Goal: Task Accomplishment & Management: Manage account settings

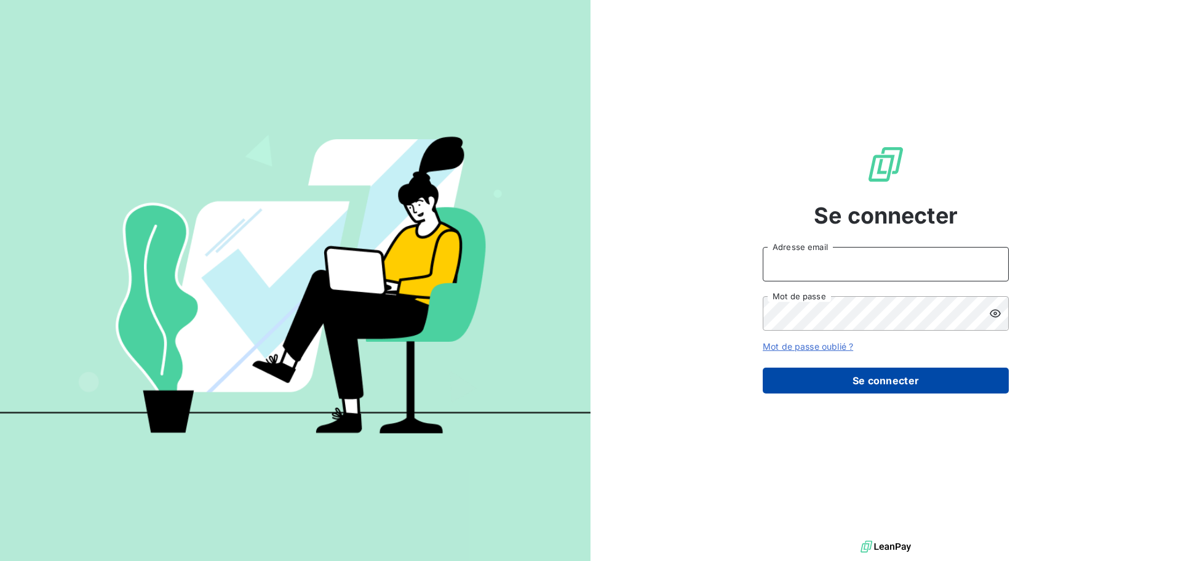
type input "[EMAIL_ADDRESS][DOMAIN_NAME]"
click at [876, 386] on button "Se connecter" at bounding box center [886, 380] width 246 height 26
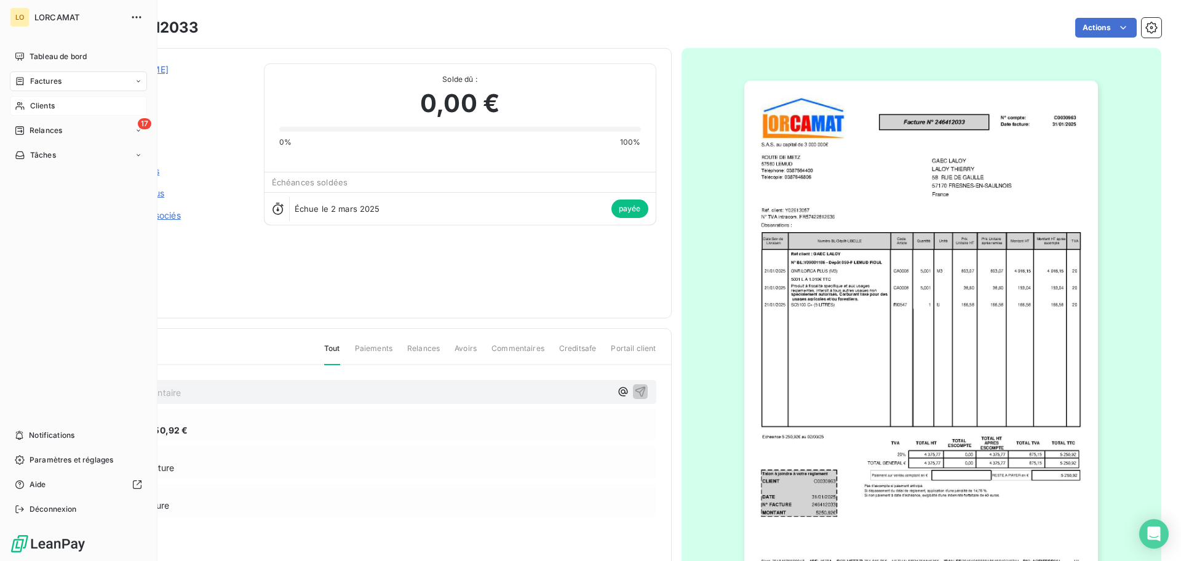
click at [26, 111] on div "Clients" at bounding box center [78, 106] width 137 height 20
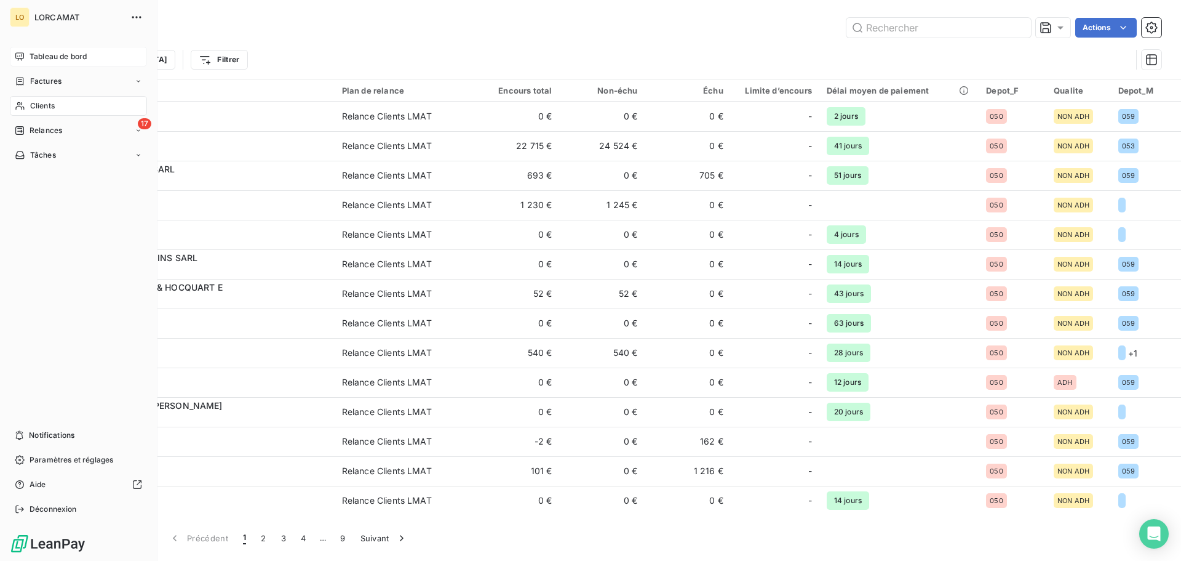
click at [36, 55] on span "Tableau de bord" at bounding box center [58, 56] width 57 height 11
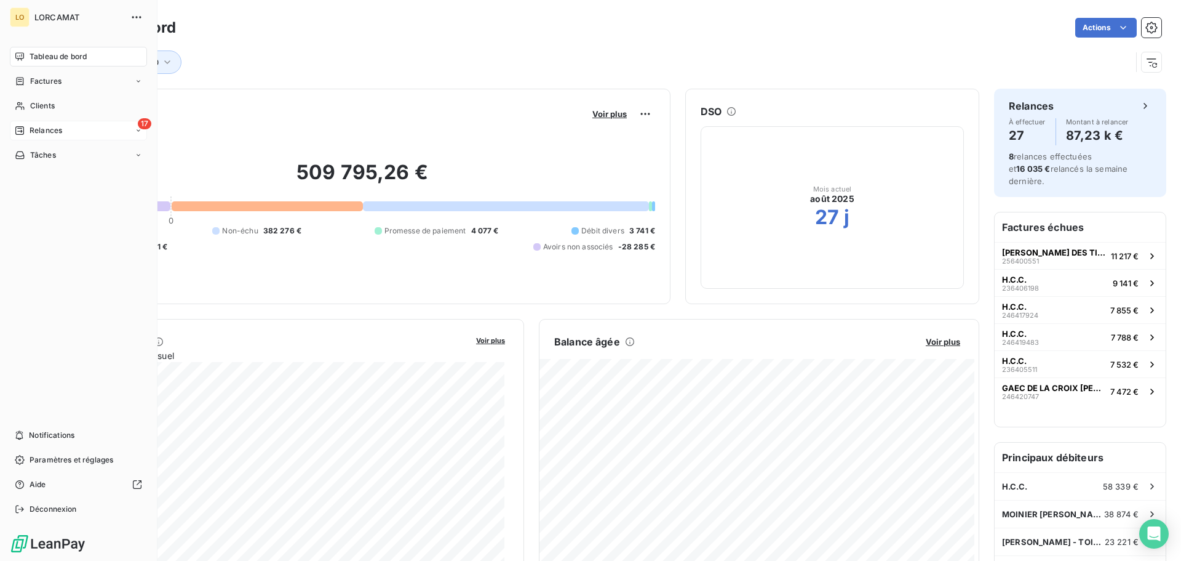
click at [35, 126] on span "Relances" at bounding box center [46, 130] width 33 height 11
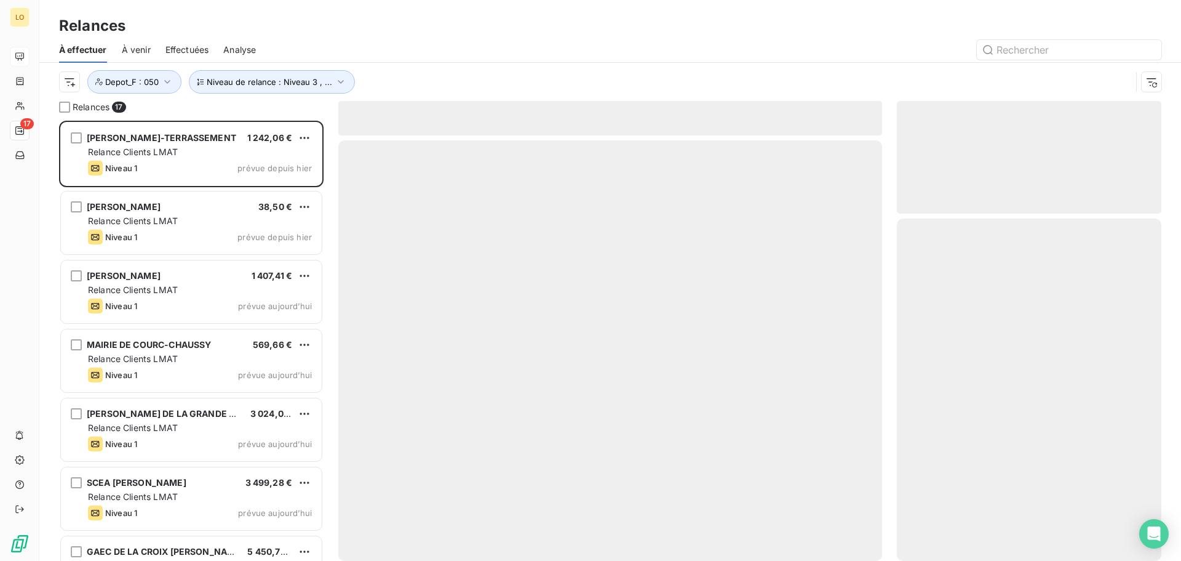
scroll to position [431, 255]
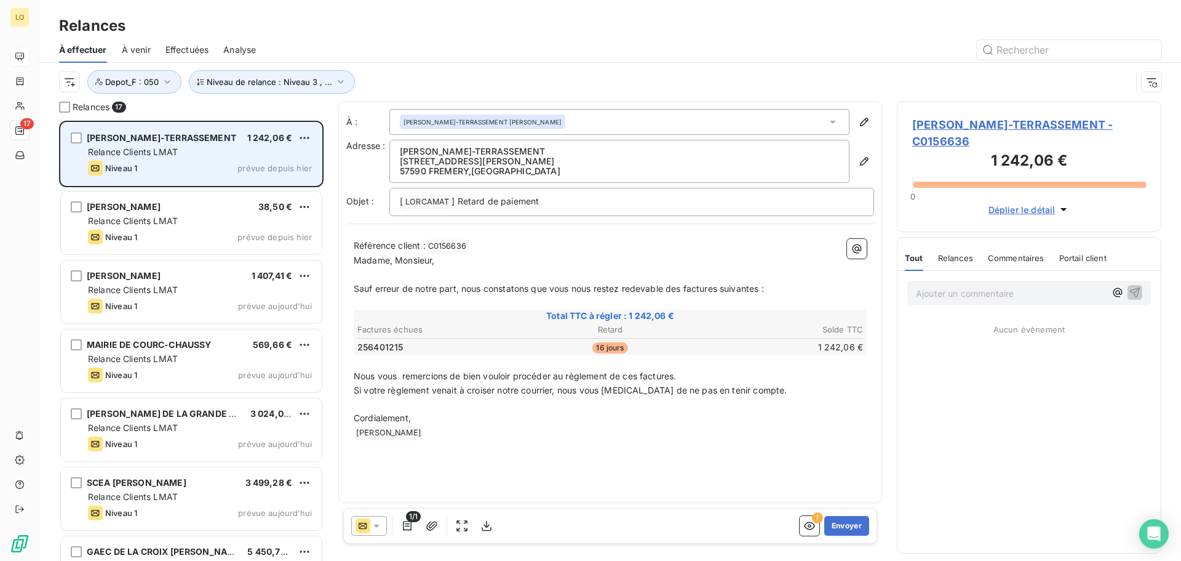
click at [166, 154] on span "Relance Clients LMAT" at bounding box center [133, 151] width 90 height 10
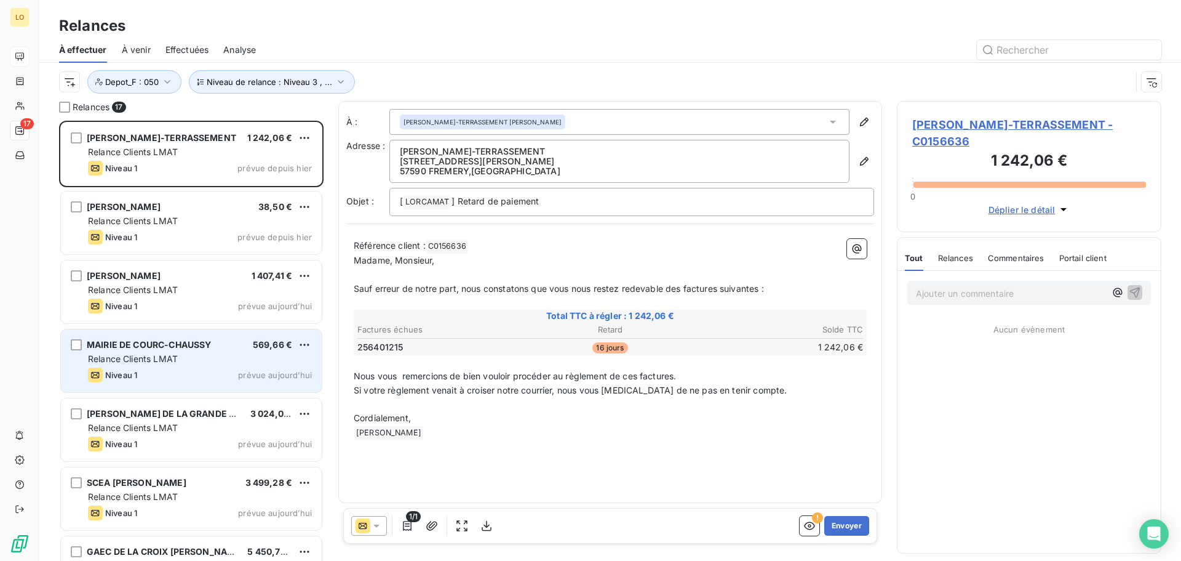
click at [185, 356] on div "Relance Clients LMAT" at bounding box center [200, 359] width 224 height 12
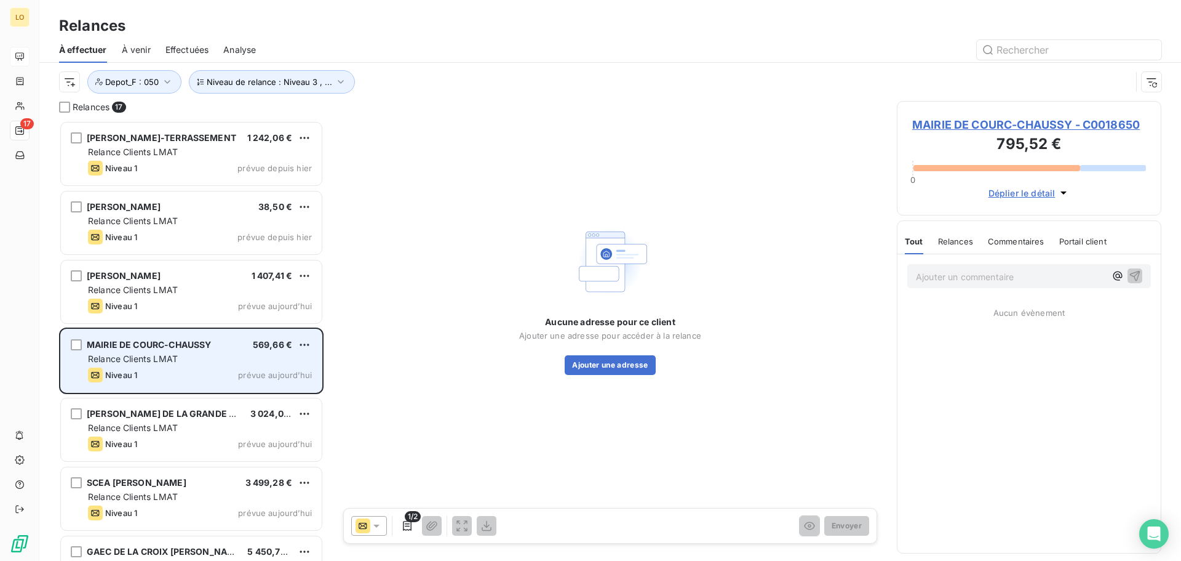
click at [222, 365] on div "MAIRIE DE COURC-CHAUSSY 569,66 € Relance Clients LMAT Niveau 1 prévue aujourd’h…" at bounding box center [191, 360] width 261 height 63
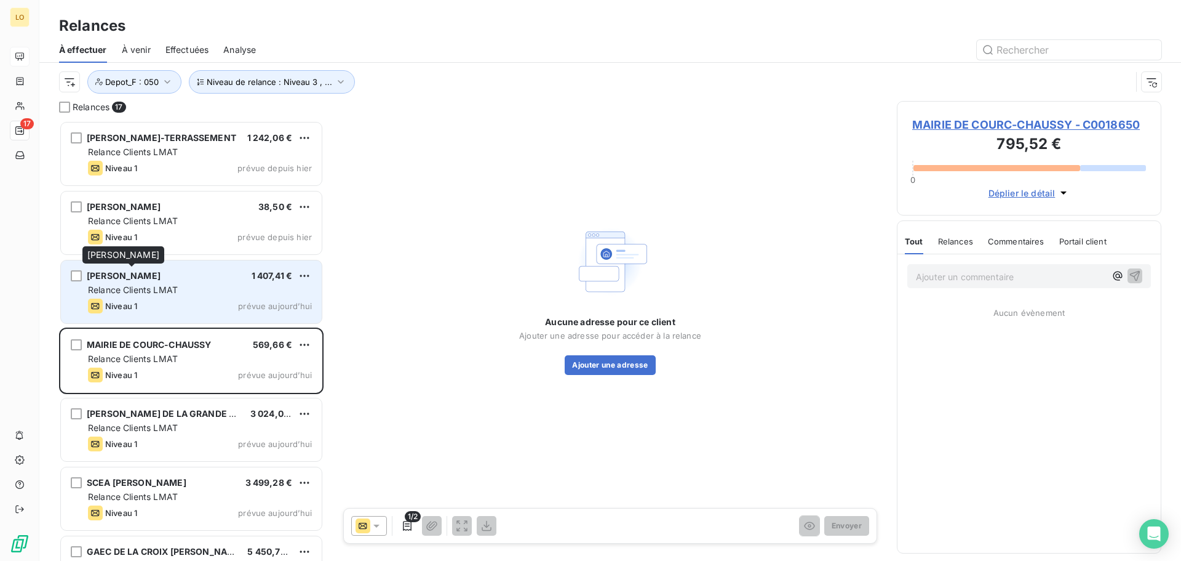
click at [149, 279] on span "[PERSON_NAME]" at bounding box center [124, 275] width 74 height 10
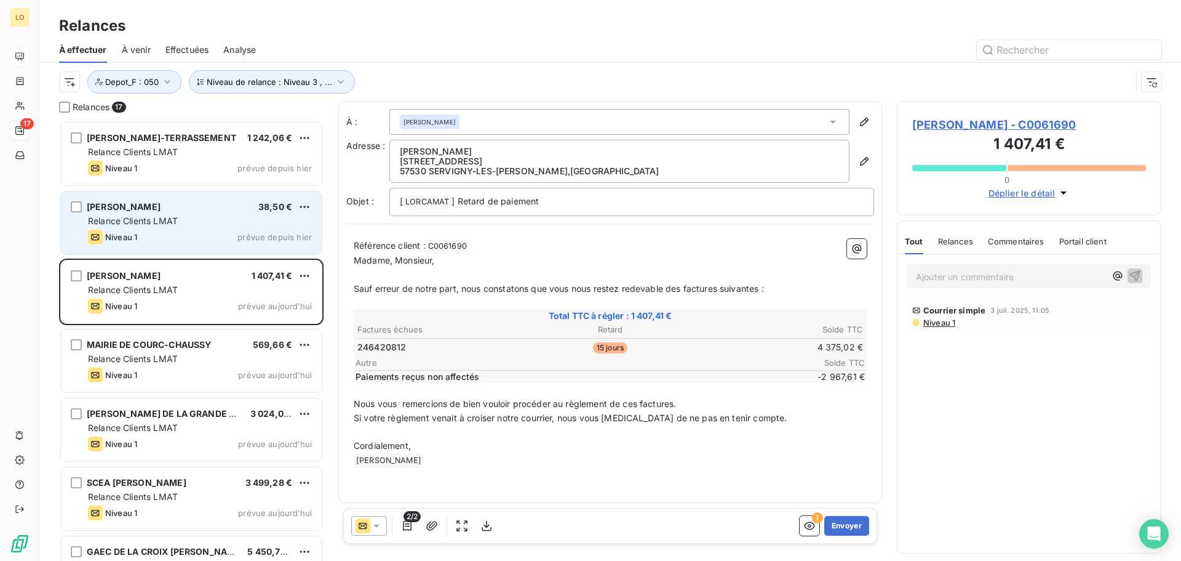
click at [151, 223] on span "Relance Clients LMAT" at bounding box center [133, 220] width 90 height 10
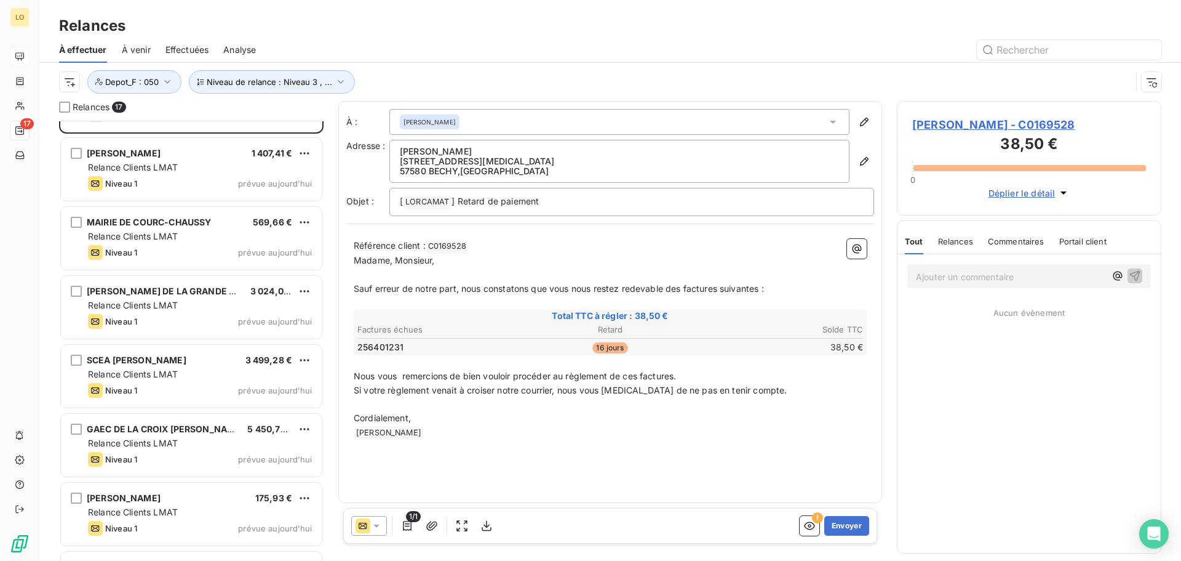
scroll to position [124, 0]
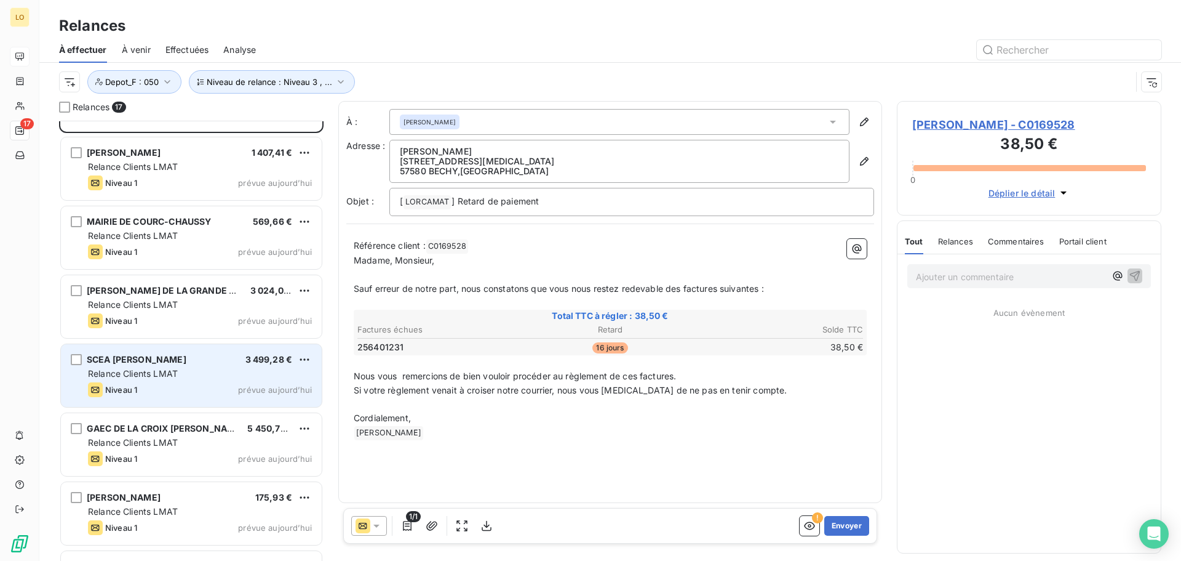
click at [145, 381] on div "SCEA [PERSON_NAME] 3 499,28 € Relance Clients LMAT Niveau 1 prévue aujourd’hui" at bounding box center [191, 375] width 261 height 63
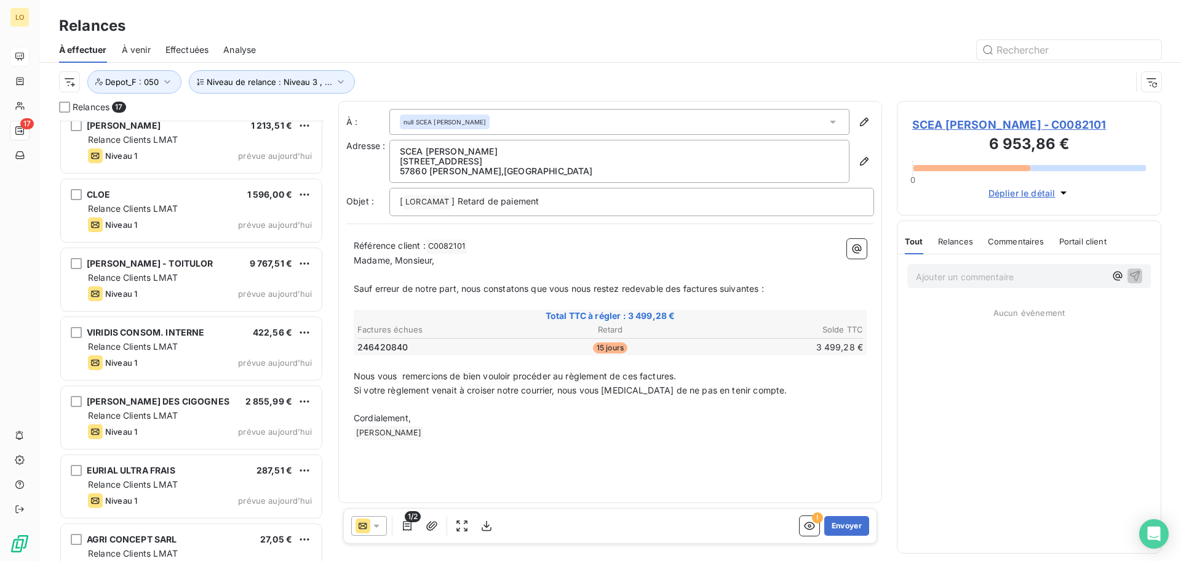
scroll to position [732, 0]
